Goal: Transaction & Acquisition: Purchase product/service

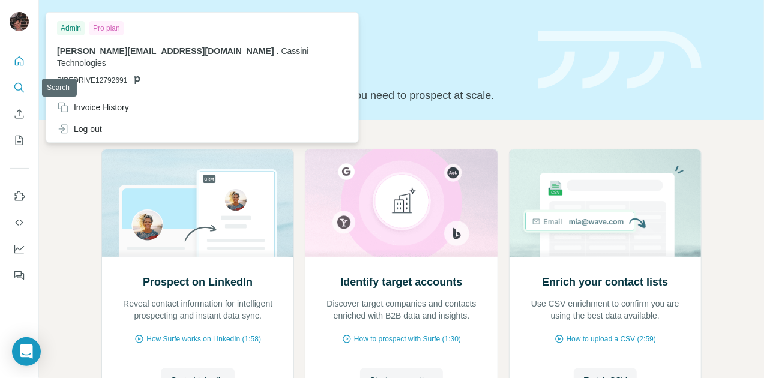
click at [19, 91] on icon "Search" at bounding box center [19, 88] width 12 height 12
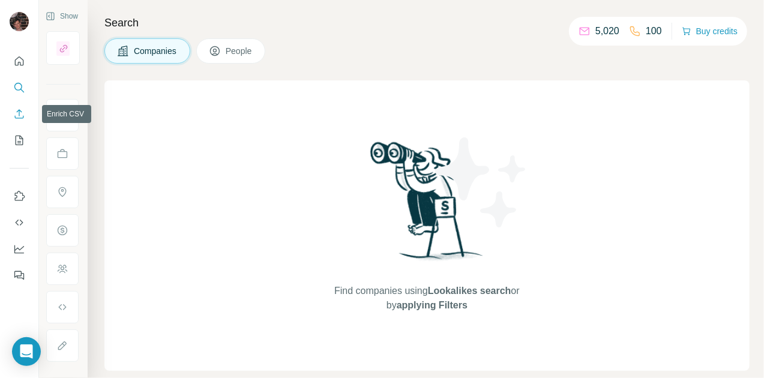
click at [17, 118] on icon "Enrich CSV" at bounding box center [19, 113] width 9 height 9
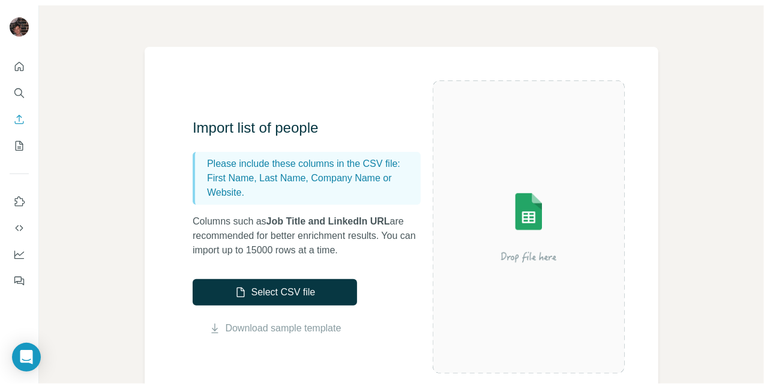
scroll to position [54, 0]
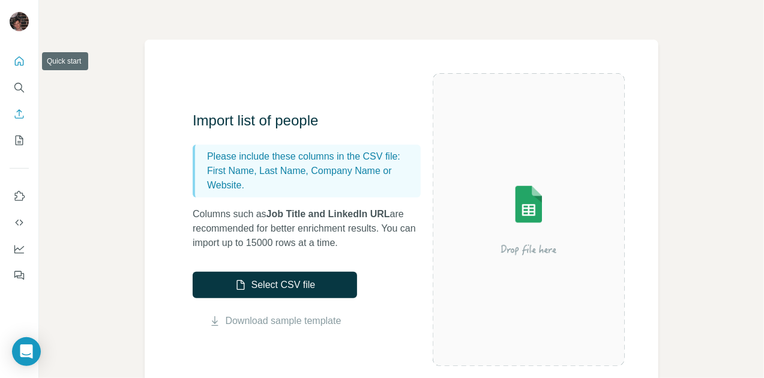
click at [22, 61] on icon "Quick start" at bounding box center [19, 61] width 12 height 12
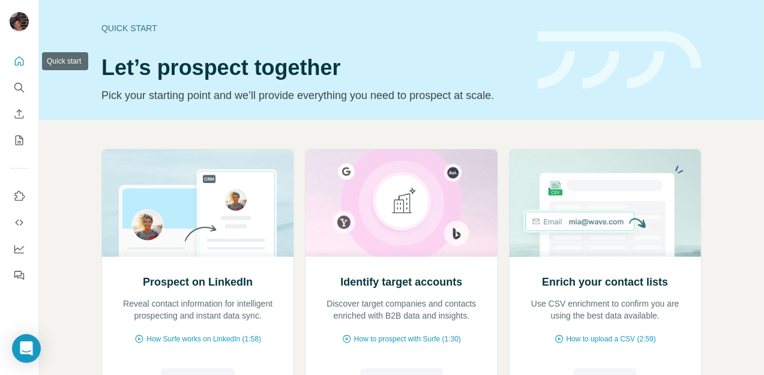
click at [24, 64] on icon "Quick start" at bounding box center [19, 61] width 12 height 12
click at [20, 86] on icon "Search" at bounding box center [19, 88] width 12 height 12
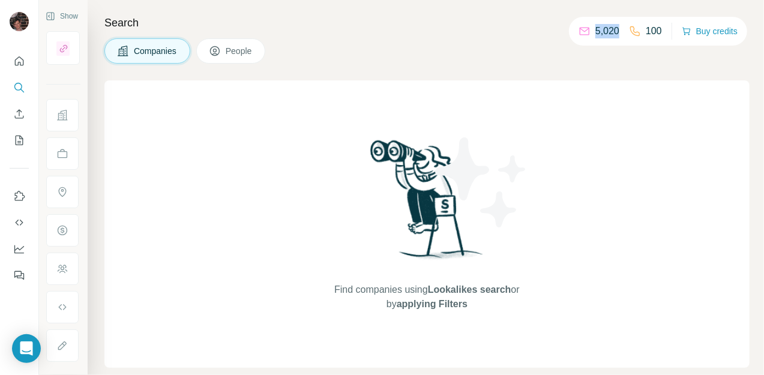
drag, startPoint x: 574, startPoint y: 32, endPoint x: 619, endPoint y: 36, distance: 45.2
click at [619, 36] on div "5,020 100" at bounding box center [620, 31] width 83 height 17
drag, startPoint x: 619, startPoint y: 36, endPoint x: 543, endPoint y: 31, distance: 76.4
click at [543, 31] on h4 "Search" at bounding box center [426, 22] width 645 height 17
click at [559, 47] on div "Companies People" at bounding box center [426, 50] width 645 height 25
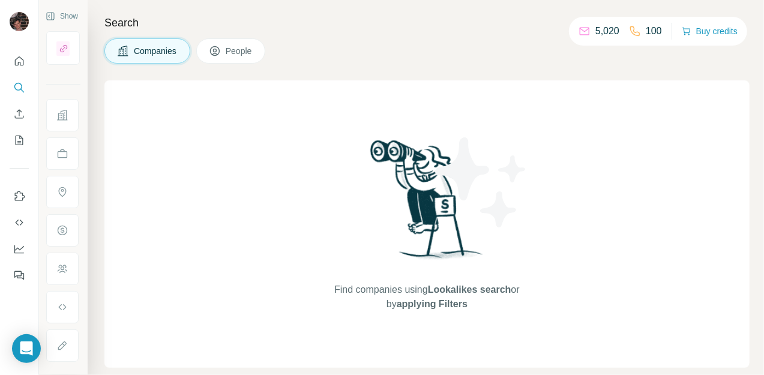
drag, startPoint x: 565, startPoint y: 29, endPoint x: 664, endPoint y: 35, distance: 99.3
click at [664, 35] on div "5,020 100 Buy credits" at bounding box center [658, 31] width 178 height 29
click at [663, 31] on div "5,020 100 Buy credits" at bounding box center [658, 31] width 178 height 29
drag, startPoint x: 663, startPoint y: 31, endPoint x: 575, endPoint y: 31, distance: 88.2
click at [575, 31] on div "5,020 100 Buy credits" at bounding box center [658, 31] width 178 height 29
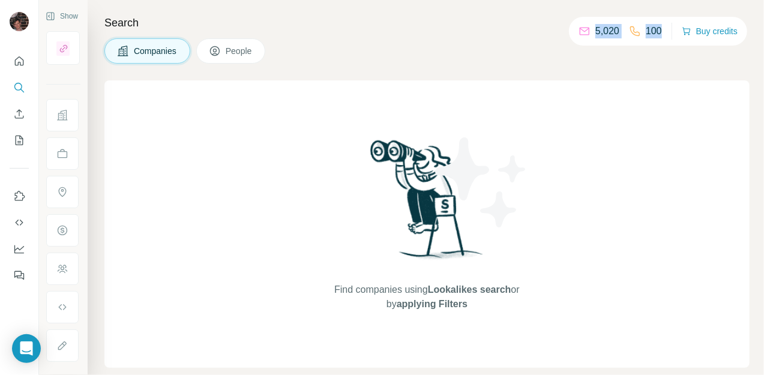
drag, startPoint x: 570, startPoint y: 31, endPoint x: 662, endPoint y: 33, distance: 91.3
click at [662, 33] on div "5,020 100 Buy credits" at bounding box center [658, 31] width 178 height 29
click at [384, 34] on div "Search Companies People Find companies using Lookalikes search or by applying F…" at bounding box center [426, 187] width 677 height 375
click at [467, 191] on img at bounding box center [481, 182] width 108 height 108
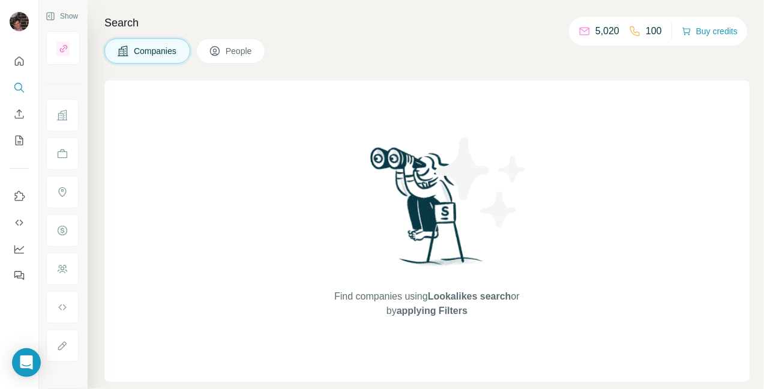
click at [399, 376] on div "Find companies using Lookalikes search or by applying Filters" at bounding box center [427, 230] width 216 height 301
